Goal: Task Accomplishment & Management: Manage account settings

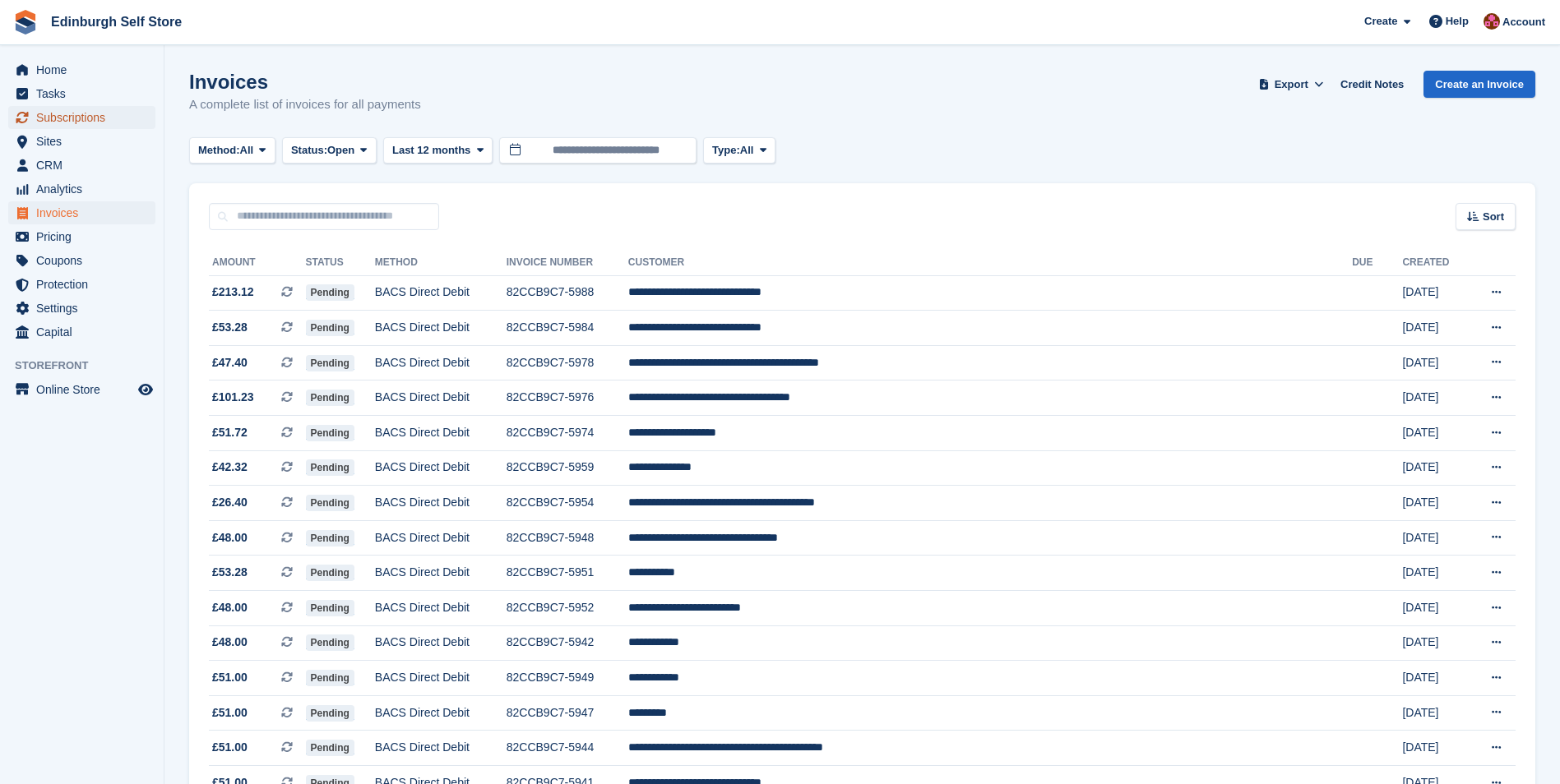
click at [89, 119] on span "Subscriptions" at bounding box center [86, 117] width 99 height 23
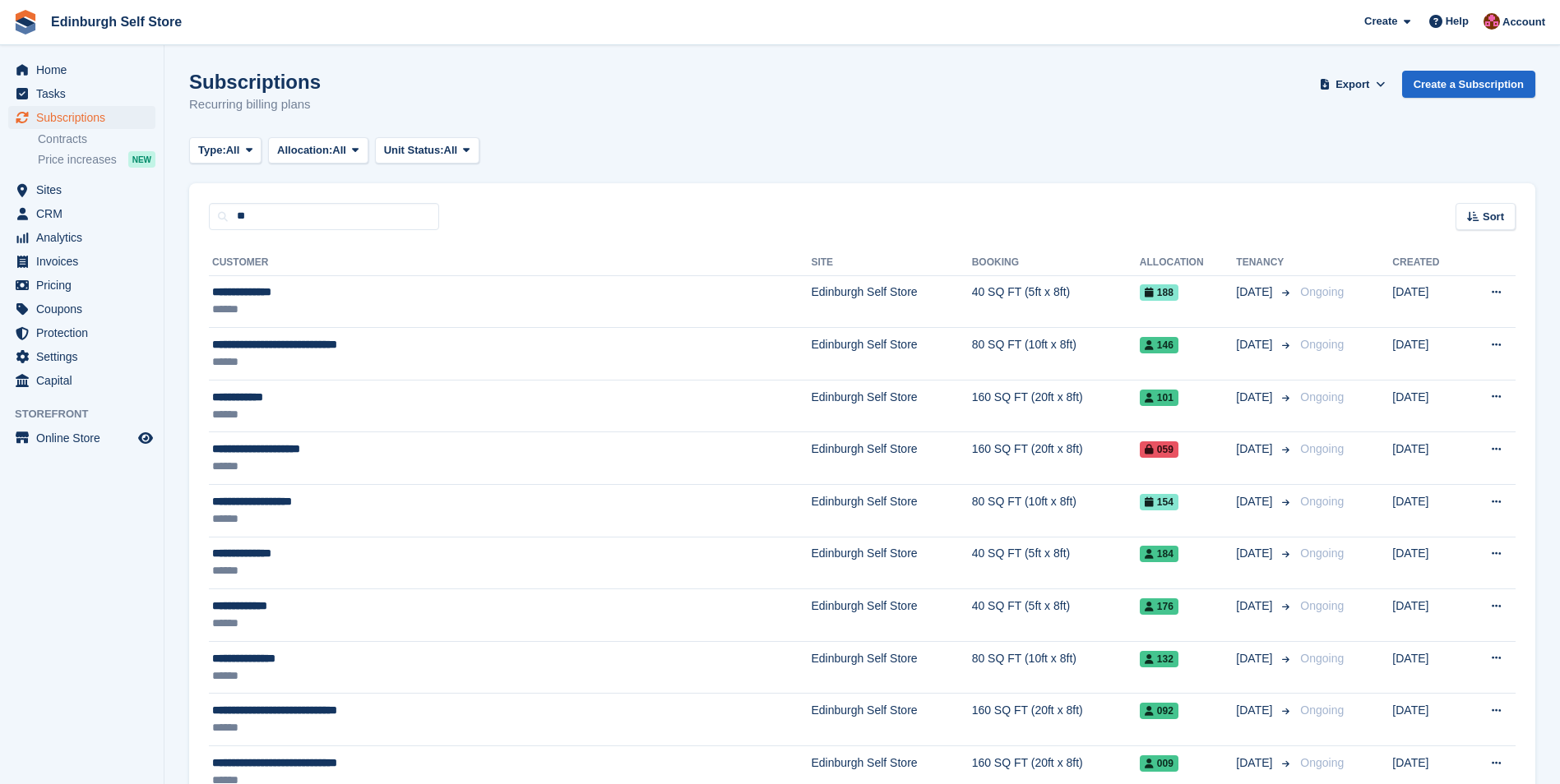
type input "**"
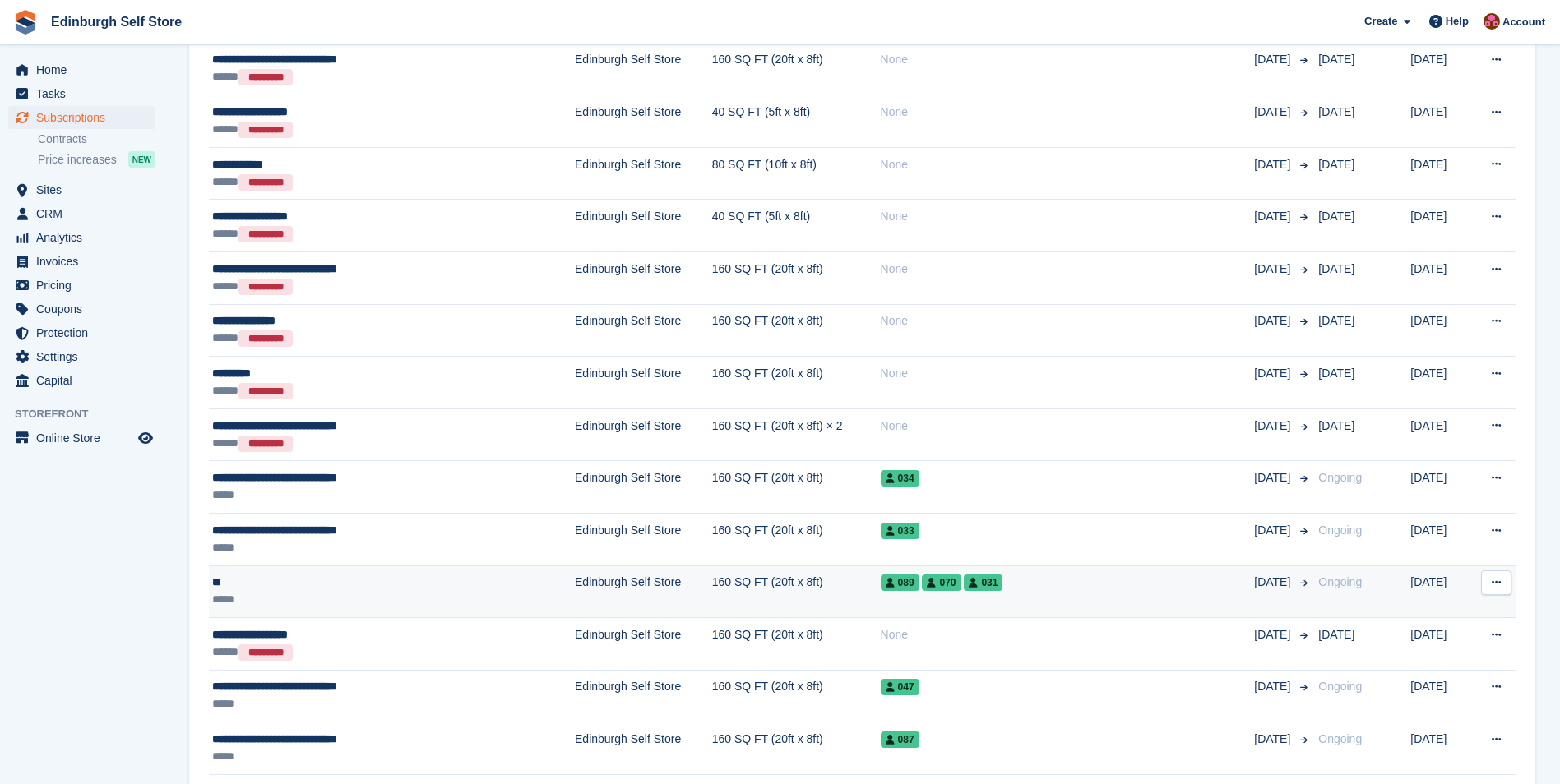
scroll to position [1480, 0]
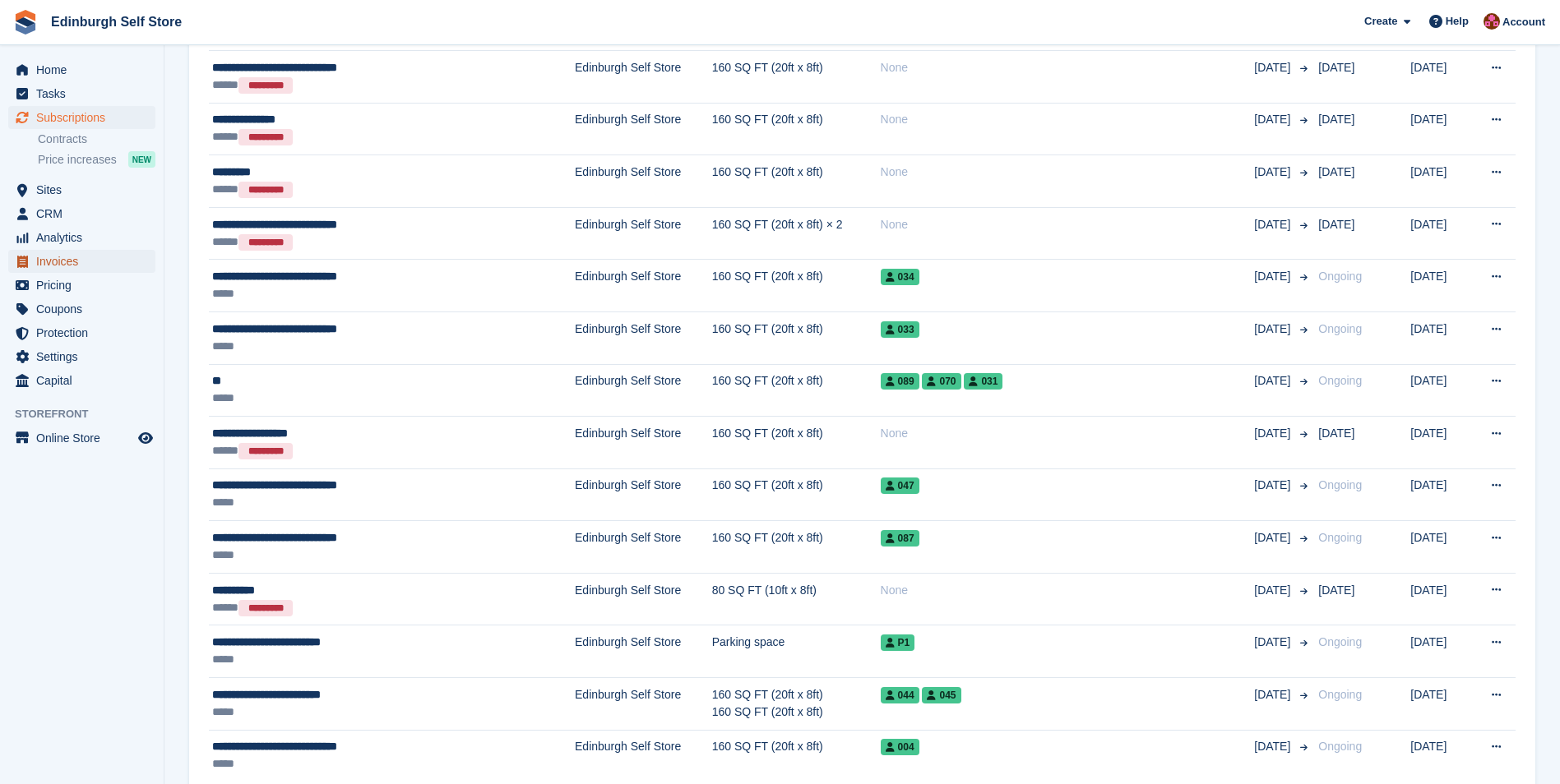
click at [70, 262] on span "Invoices" at bounding box center [86, 262] width 99 height 23
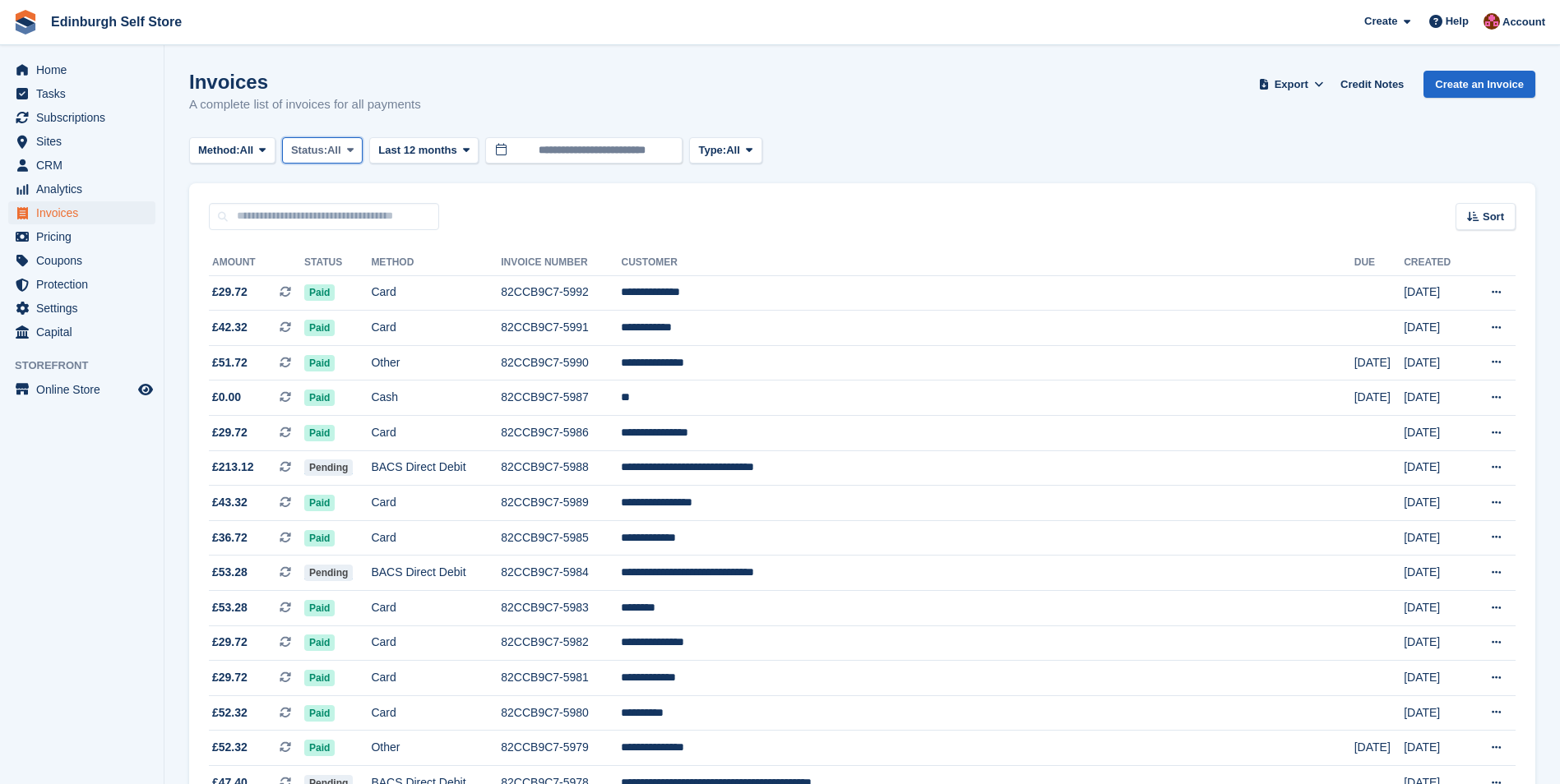
click at [357, 145] on span at bounding box center [350, 150] width 13 height 13
click at [338, 281] on link "Open" at bounding box center [361, 278] width 143 height 30
